Goal: Task Accomplishment & Management: Complete application form

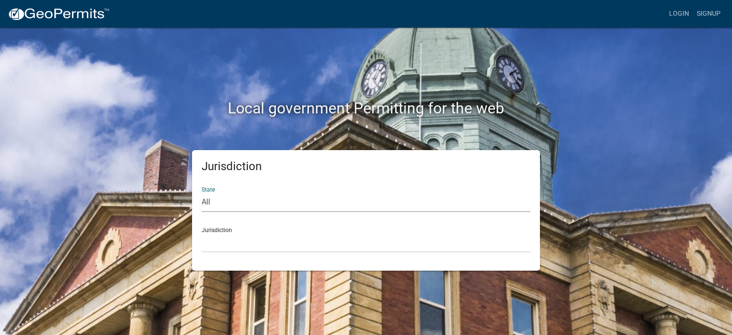
click at [242, 195] on select "All [US_STATE] [US_STATE] [US_STATE] [US_STATE] [US_STATE] [US_STATE] [US_STATE…" at bounding box center [366, 203] width 329 height 20
select select "[US_STATE]"
click at [202, 193] on select "All [US_STATE] [US_STATE] [US_STATE] [US_STATE] [US_STATE] [US_STATE] [US_STATE…" at bounding box center [366, 203] width 329 height 20
click at [242, 240] on select "City of [GEOGRAPHIC_DATA], [US_STATE] City of [GEOGRAPHIC_DATA], [US_STATE] Cit…" at bounding box center [366, 243] width 329 height 20
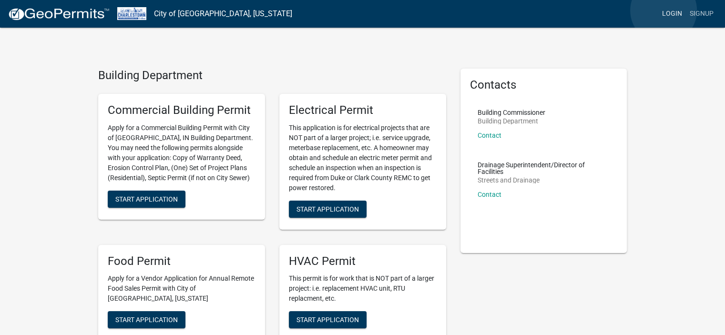
click at [663, 10] on link "Login" at bounding box center [672, 14] width 28 height 18
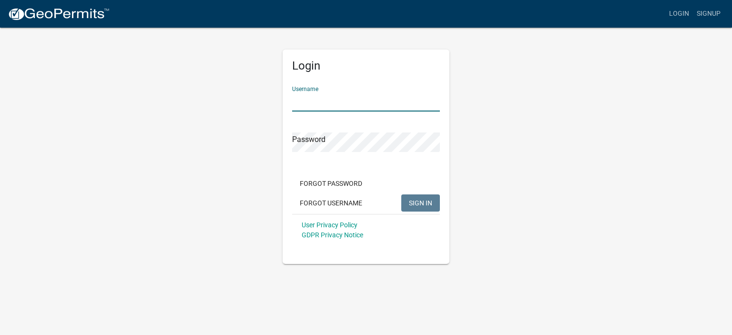
click at [307, 98] on input "Username" at bounding box center [366, 102] width 148 height 20
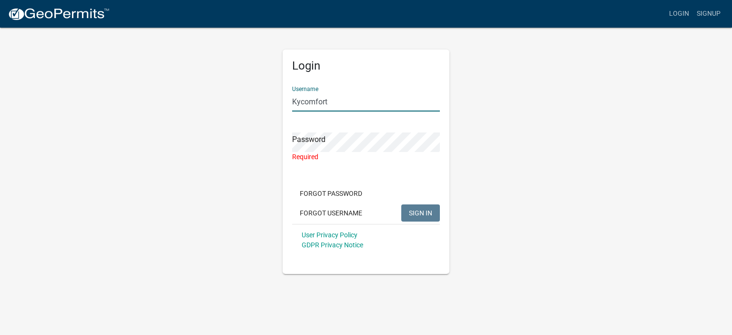
drag, startPoint x: 334, startPoint y: 96, endPoint x: 232, endPoint y: 91, distance: 102.1
click at [232, 91] on div "Login Username Kycomfort Password Required Forgot Password Forgot Username SIGN…" at bounding box center [365, 150] width 543 height 247
type input "dhouchin@kycomfort.com"
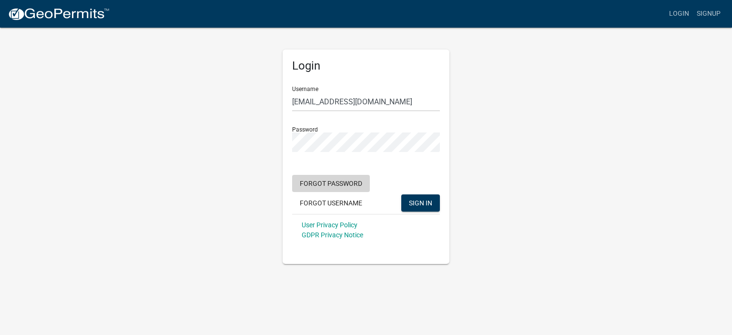
click at [332, 179] on button "Forgot Password" at bounding box center [331, 183] width 78 height 17
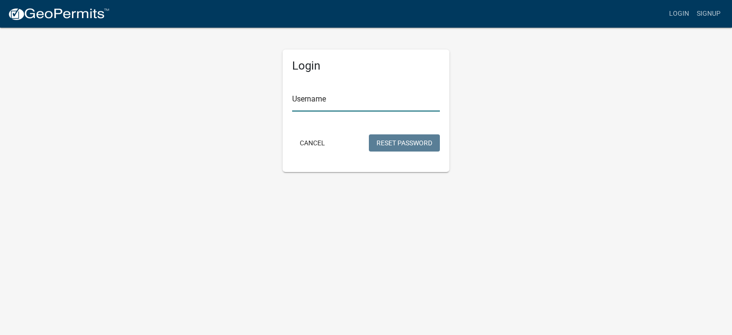
click at [338, 94] on input "Username" at bounding box center [366, 102] width 148 height 20
type input "Kycomfort"
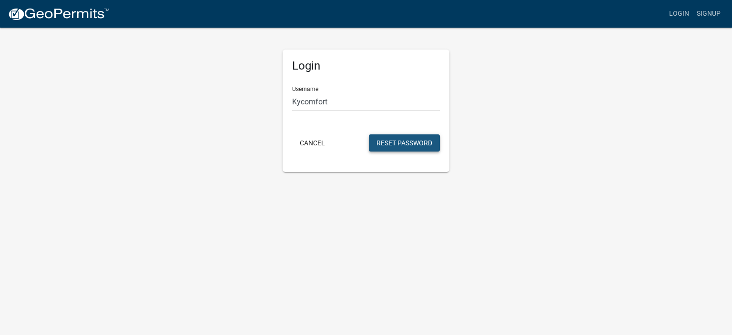
click at [387, 141] on button "Reset Password" at bounding box center [404, 142] width 71 height 17
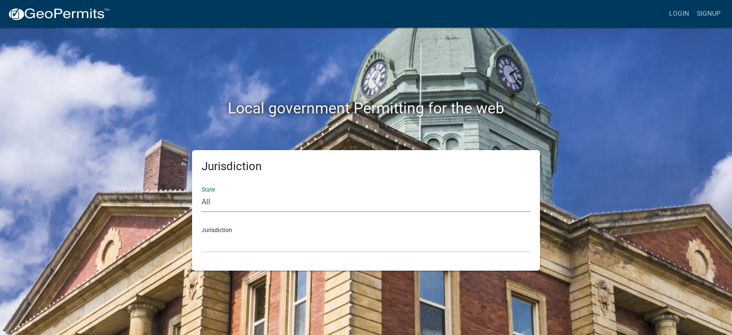
click at [261, 197] on select "All [US_STATE] [US_STATE] [US_STATE] [US_STATE] [US_STATE] [US_STATE] [US_STATE…" at bounding box center [366, 203] width 329 height 20
select select "[US_STATE]"
click at [202, 193] on select "All [US_STATE] [US_STATE] [US_STATE] [US_STATE] [US_STATE] [US_STATE] [US_STATE…" at bounding box center [366, 203] width 329 height 20
click at [222, 226] on div "Jurisdiction City of [GEOGRAPHIC_DATA], [US_STATE] City of [GEOGRAPHIC_DATA], […" at bounding box center [366, 236] width 329 height 33
click at [223, 232] on div "Jurisdiction City of [GEOGRAPHIC_DATA], [US_STATE] City of [GEOGRAPHIC_DATA], […" at bounding box center [366, 236] width 329 height 33
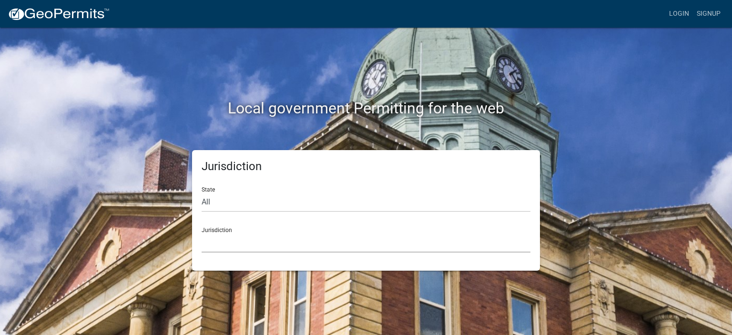
click at [227, 242] on select "City of [GEOGRAPHIC_DATA], [US_STATE] City of [GEOGRAPHIC_DATA], [US_STATE] Cit…" at bounding box center [366, 243] width 329 height 20
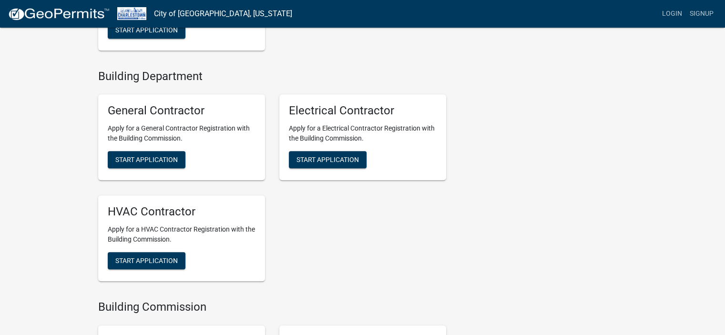
scroll to position [858, 0]
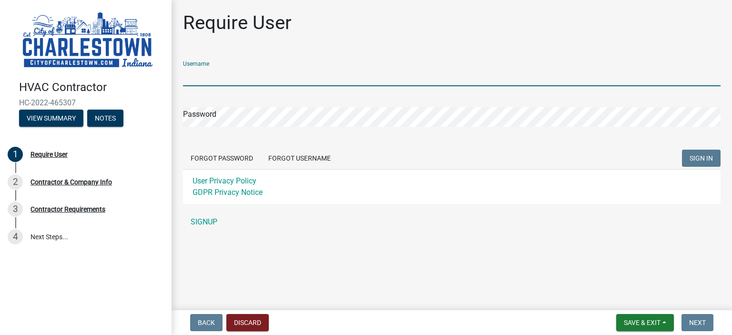
click at [210, 67] on input "Username" at bounding box center [452, 77] width 538 height 20
type input "Kycomfort"
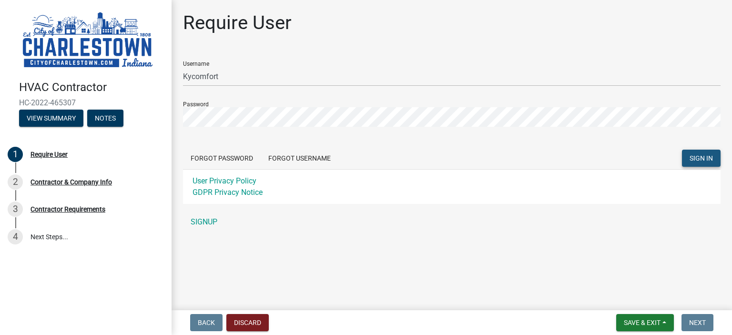
click at [705, 157] on span "SIGN IN" at bounding box center [701, 158] width 23 height 8
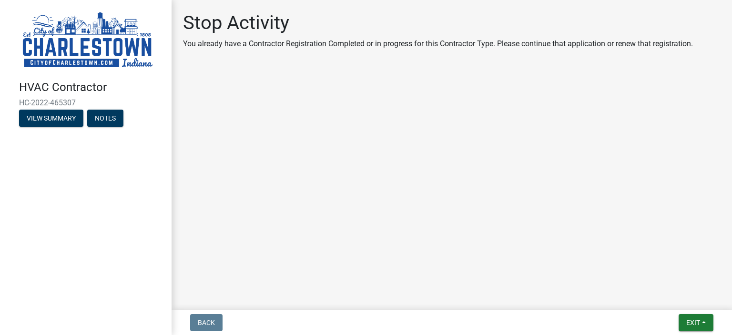
click at [229, 177] on main "Stop Activity You already have a Contractor Registration Completed or in progre…" at bounding box center [452, 153] width 560 height 306
click at [692, 321] on span "Exit" at bounding box center [693, 323] width 14 height 8
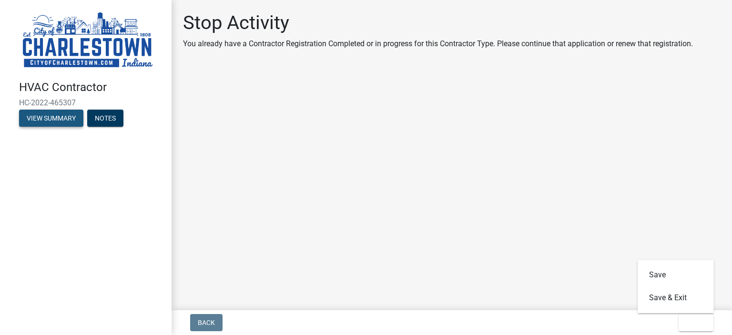
click at [69, 116] on button "View Summary" at bounding box center [51, 118] width 64 height 17
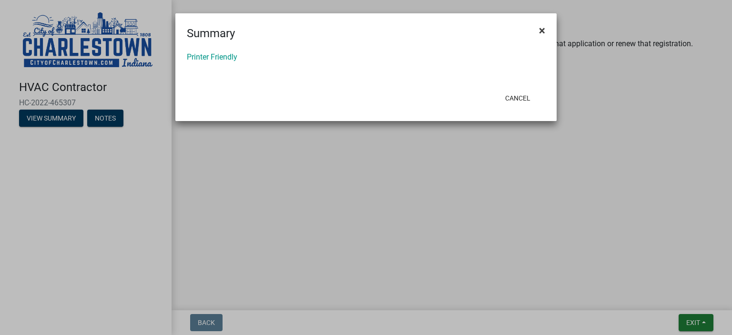
click at [542, 26] on span "×" at bounding box center [542, 30] width 6 height 13
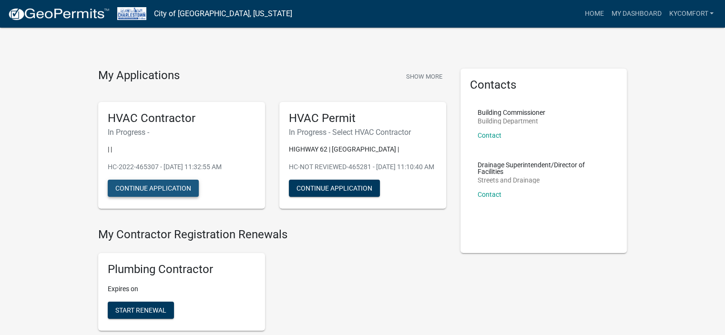
click at [161, 187] on button "Continue Application" at bounding box center [153, 188] width 91 height 17
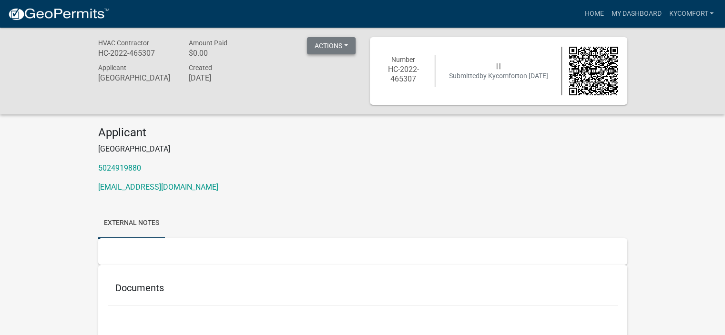
click at [320, 42] on button "Actions" at bounding box center [331, 45] width 49 height 17
click at [614, 122] on div "HVAC Contractor HC-2022-465307 Amount Paid $0.00 Actions Printer Friendly Appli…" at bounding box center [362, 198] width 725 height 341
click at [347, 46] on button "Actions" at bounding box center [331, 45] width 49 height 17
click at [348, 66] on link "Printer Friendly" at bounding box center [345, 71] width 76 height 23
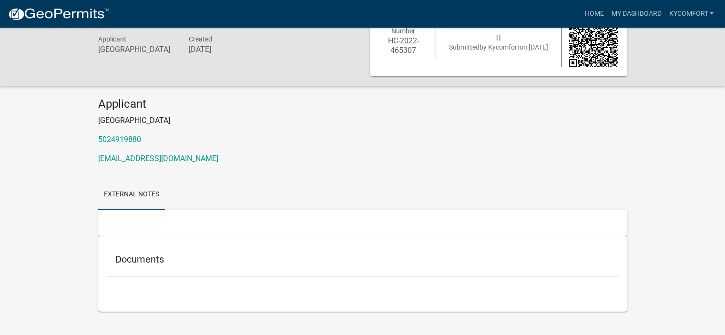
scroll to position [45, 0]
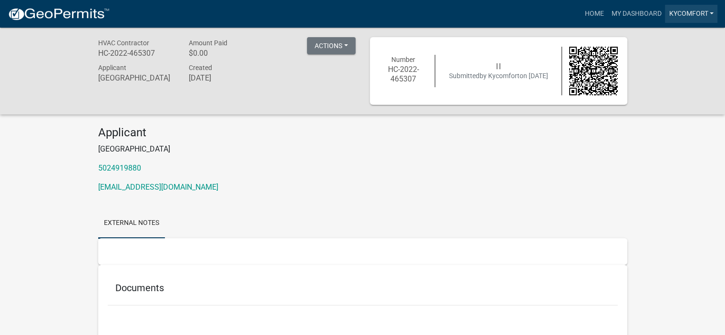
click at [692, 10] on link "Kycomfort" at bounding box center [691, 14] width 52 height 18
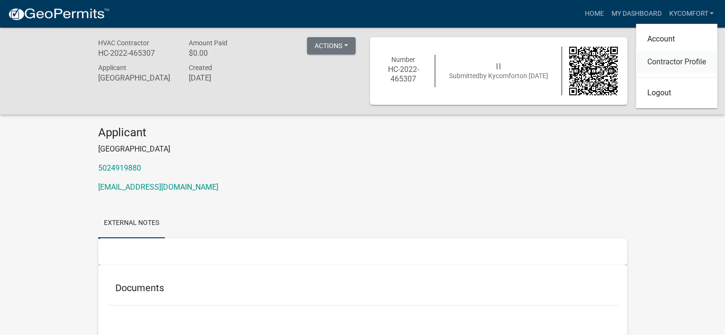
click at [673, 60] on link "Contractor Profile" at bounding box center [676, 62] width 81 height 23
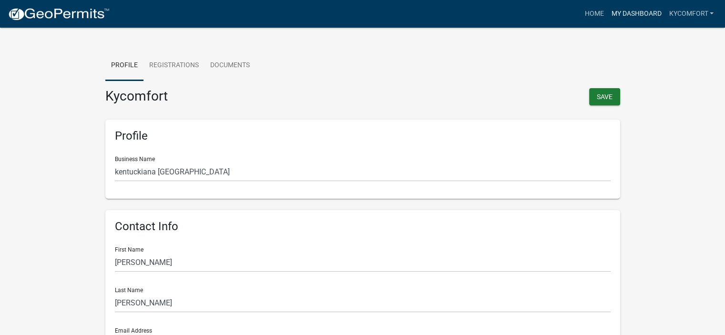
click at [639, 12] on link "My Dashboard" at bounding box center [636, 14] width 58 height 18
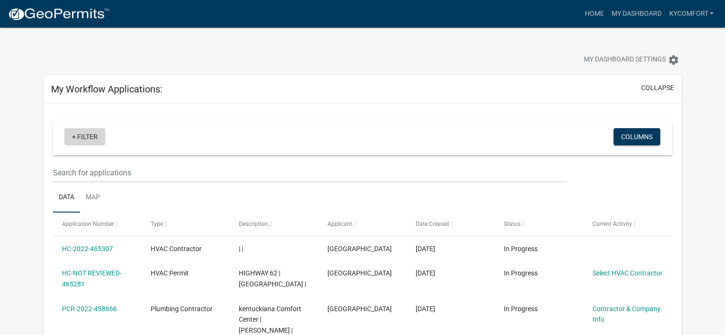
click at [86, 136] on link "+ Filter" at bounding box center [84, 136] width 41 height 17
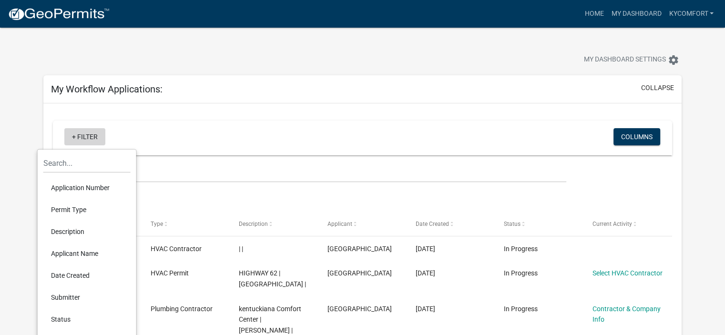
click at [86, 136] on link "+ Filter" at bounding box center [84, 136] width 41 height 17
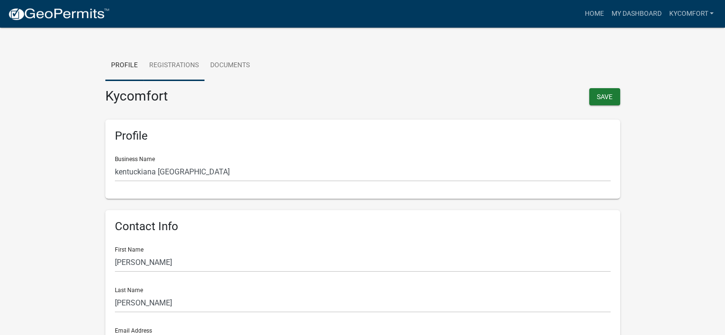
click at [183, 61] on link "Registrations" at bounding box center [173, 66] width 61 height 30
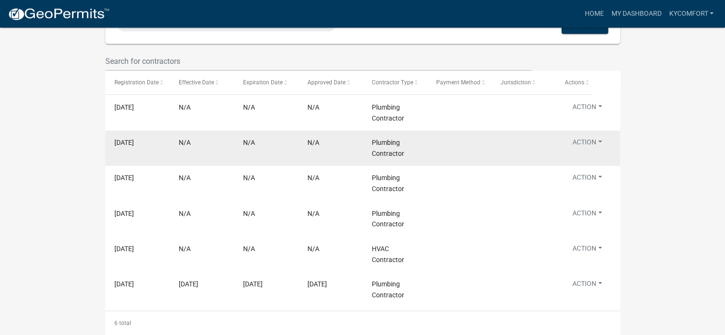
scroll to position [143, 0]
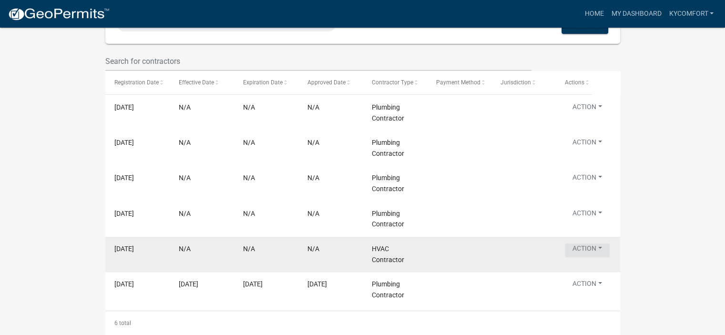
click at [590, 116] on button "Action" at bounding box center [587, 109] width 45 height 14
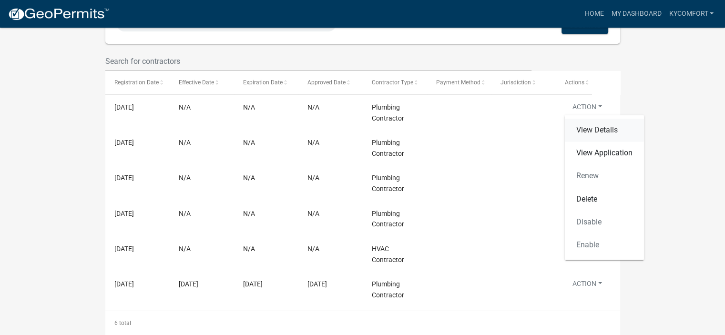
click at [594, 121] on link "View Details" at bounding box center [604, 130] width 79 height 23
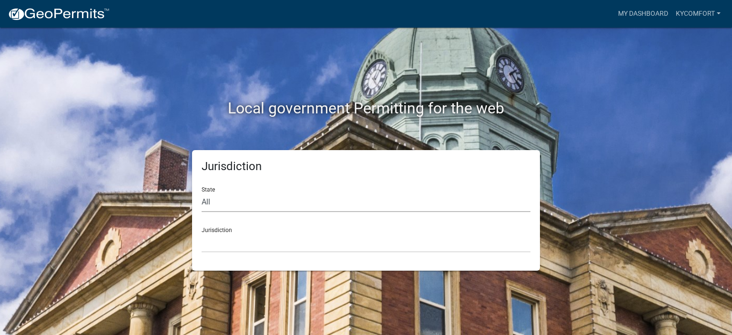
click at [233, 202] on select "All [US_STATE] [US_STATE] [US_STATE] [US_STATE] [US_STATE] [US_STATE] [US_STATE…" at bounding box center [366, 203] width 329 height 20
